Goal: Navigation & Orientation: Find specific page/section

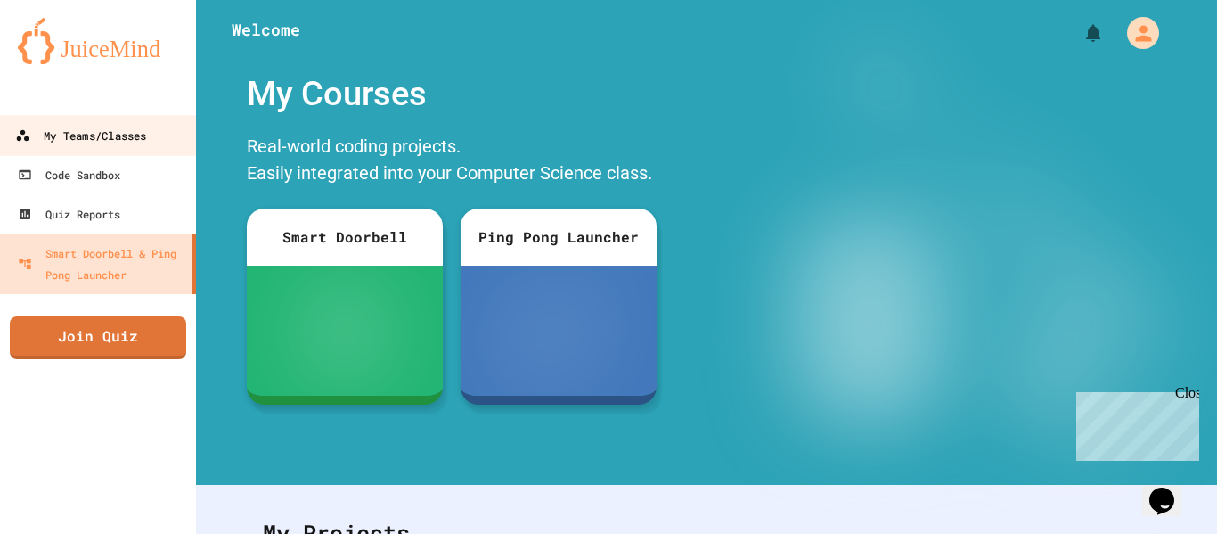
click at [106, 143] on div "My Teams/Classes" at bounding box center [80, 136] width 131 height 22
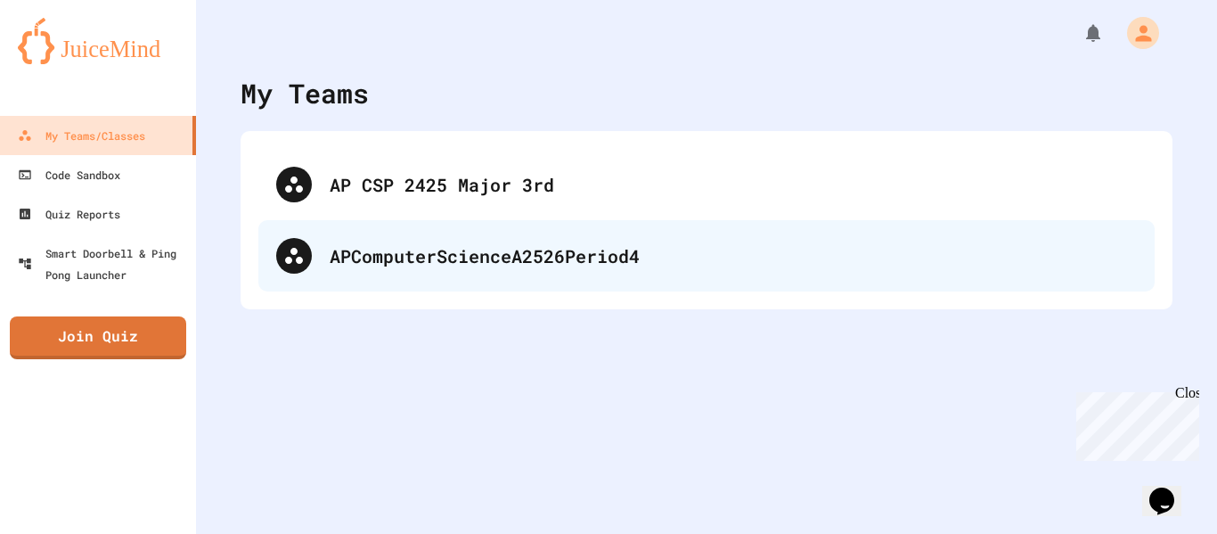
click at [552, 220] on div "APComputerScienceA2526Period4" at bounding box center [706, 255] width 896 height 71
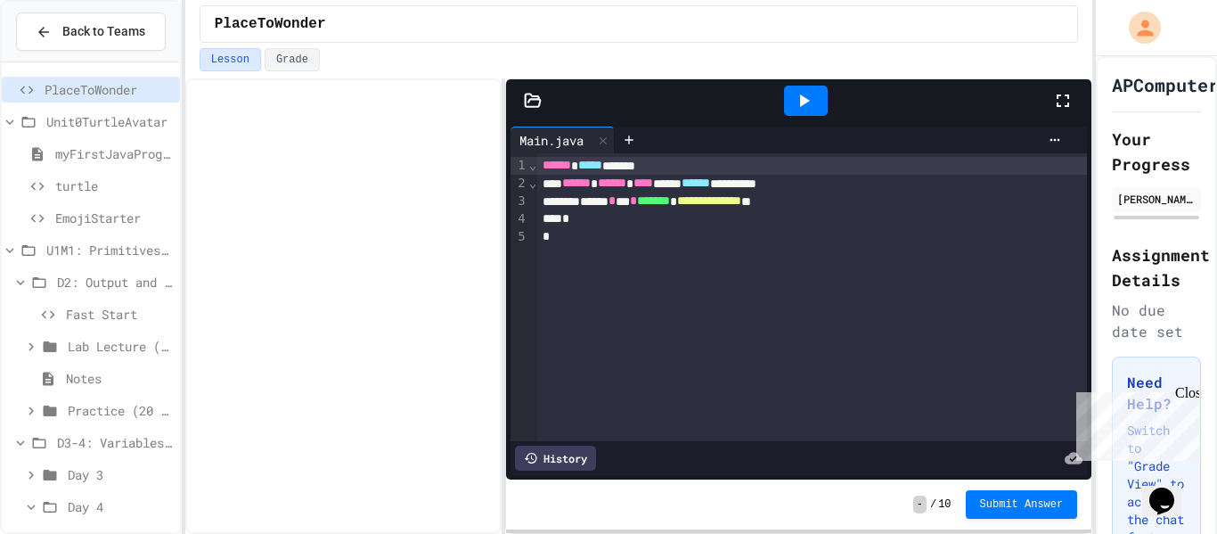
click at [552, 220] on div "*" at bounding box center [812, 219] width 550 height 18
